Goal: Information Seeking & Learning: Learn about a topic

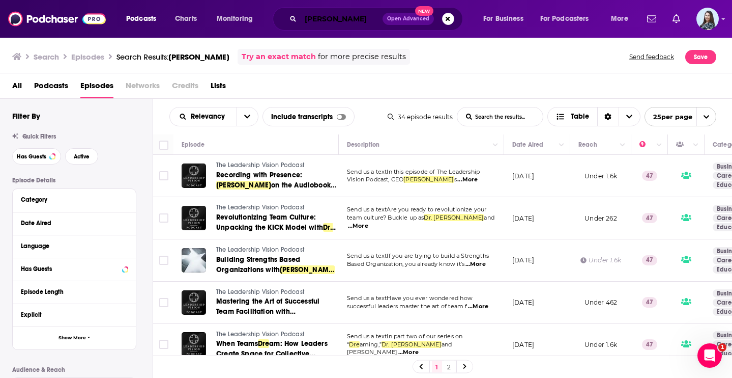
click at [357, 13] on input "[PERSON_NAME]" at bounding box center [342, 19] width 82 height 16
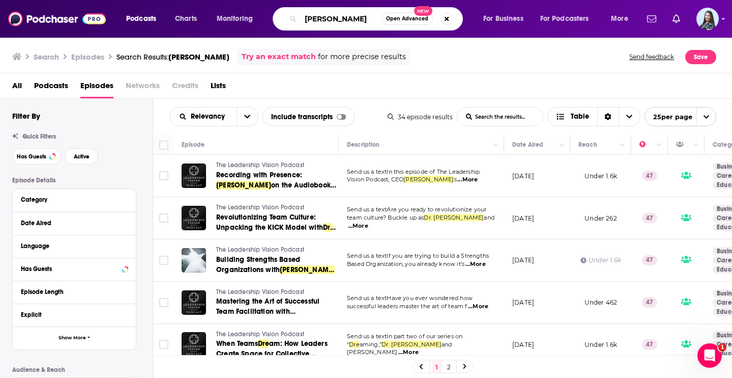
click at [357, 13] on input "[PERSON_NAME]" at bounding box center [341, 19] width 81 height 16
paste input "Whinypaluza"
type input "Whinypaluza"
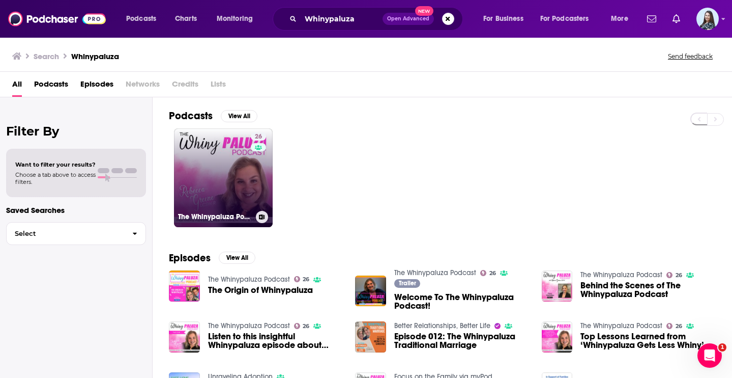
click at [219, 160] on link "26 The Whinypaluza Podcast" at bounding box center [223, 177] width 99 height 99
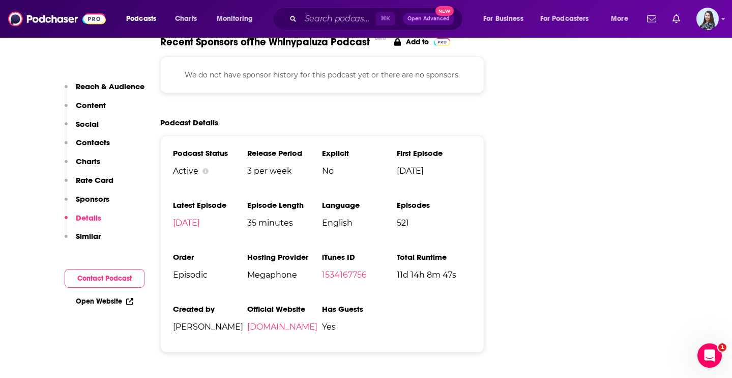
scroll to position [1421, 0]
click at [339, 269] on link "1534167756" at bounding box center [344, 274] width 45 height 10
